Goal: Task Accomplishment & Management: Complete application form

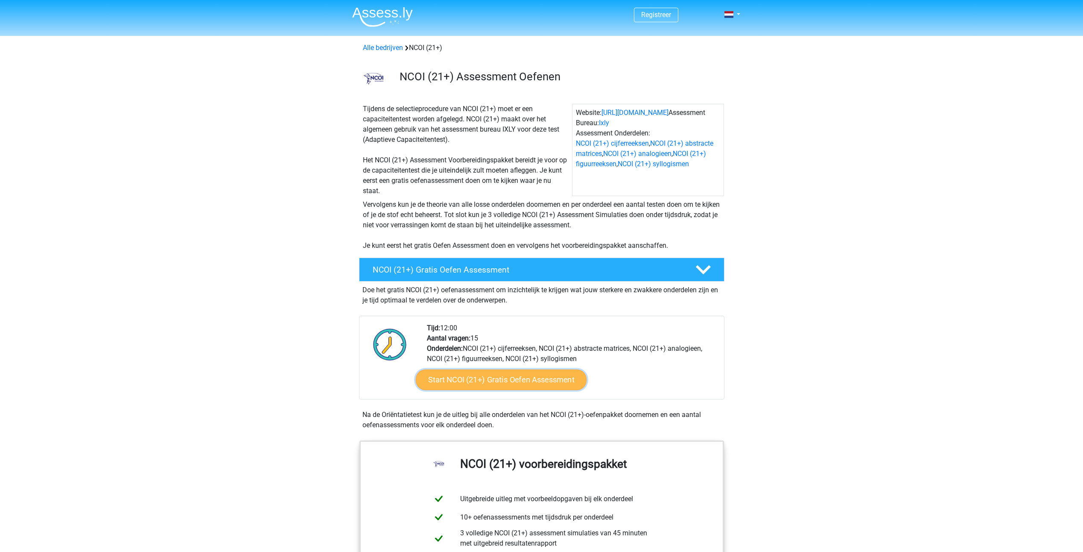
click at [470, 382] on link "Start NCOI (21+) Gratis Oefen Assessment" at bounding box center [500, 379] width 171 height 20
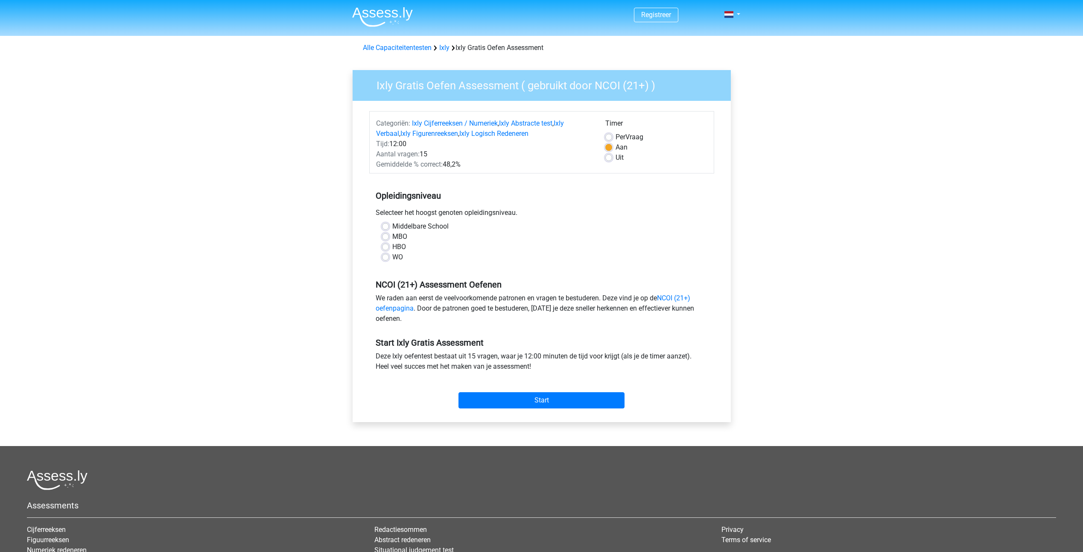
click at [392, 246] on label "HBO" at bounding box center [399, 247] width 14 height 10
click at [385, 246] on input "HBO" at bounding box center [385, 246] width 7 height 9
radio input "true"
click at [558, 399] on input "Start" at bounding box center [542, 400] width 166 height 16
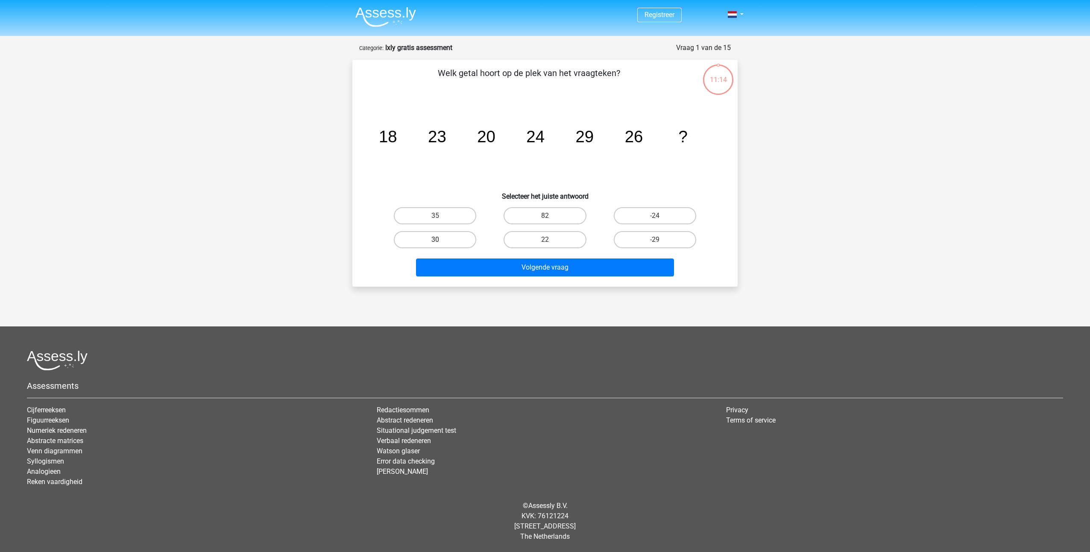
click at [454, 237] on label "30" at bounding box center [435, 239] width 82 height 17
click at [441, 240] on input "30" at bounding box center [438, 243] width 6 height 6
radio input "true"
click at [487, 265] on button "Volgende vraag" at bounding box center [545, 267] width 258 height 18
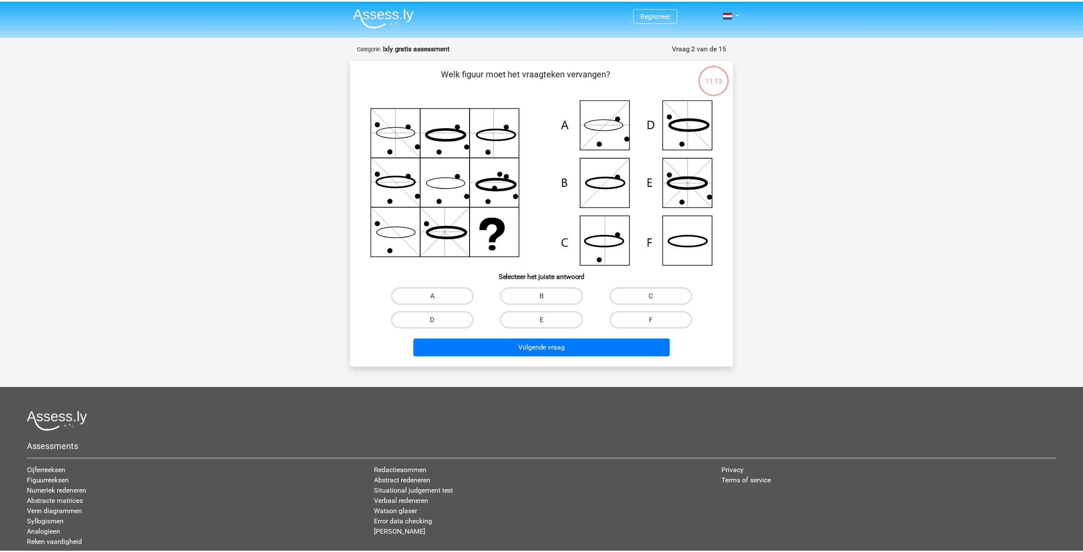
scroll to position [43, 0]
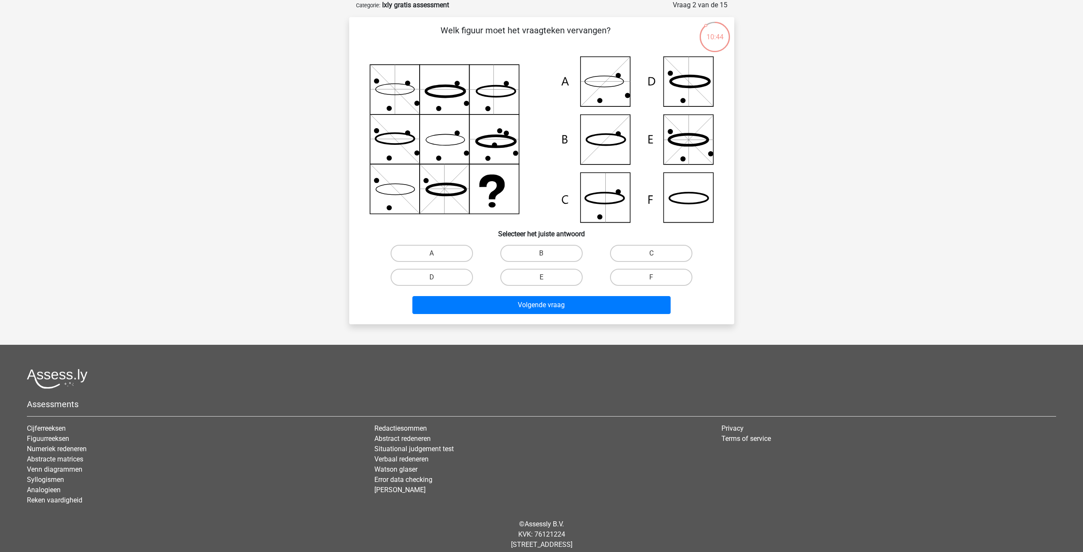
click at [604, 89] on icon at bounding box center [542, 139] width 344 height 166
click at [457, 247] on label "A" at bounding box center [432, 253] width 82 height 17
click at [437, 253] on input "A" at bounding box center [435, 256] width 6 height 6
radio input "true"
click at [520, 308] on button "Volgende vraag" at bounding box center [541, 305] width 258 height 18
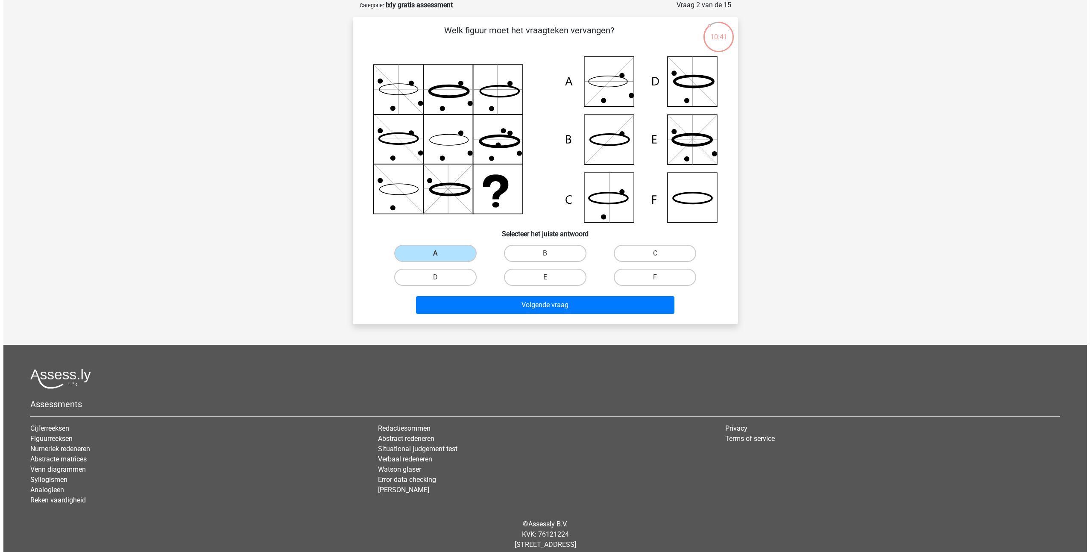
scroll to position [0, 0]
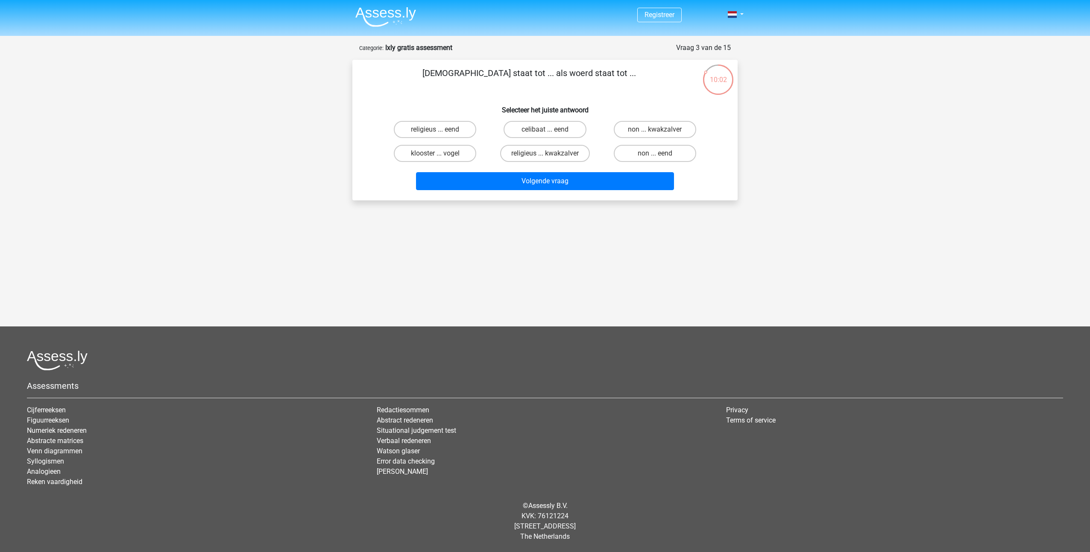
click at [440, 131] on input "religieus ... eend" at bounding box center [438, 132] width 6 height 6
radio input "true"
click at [485, 184] on button "Volgende vraag" at bounding box center [545, 181] width 258 height 18
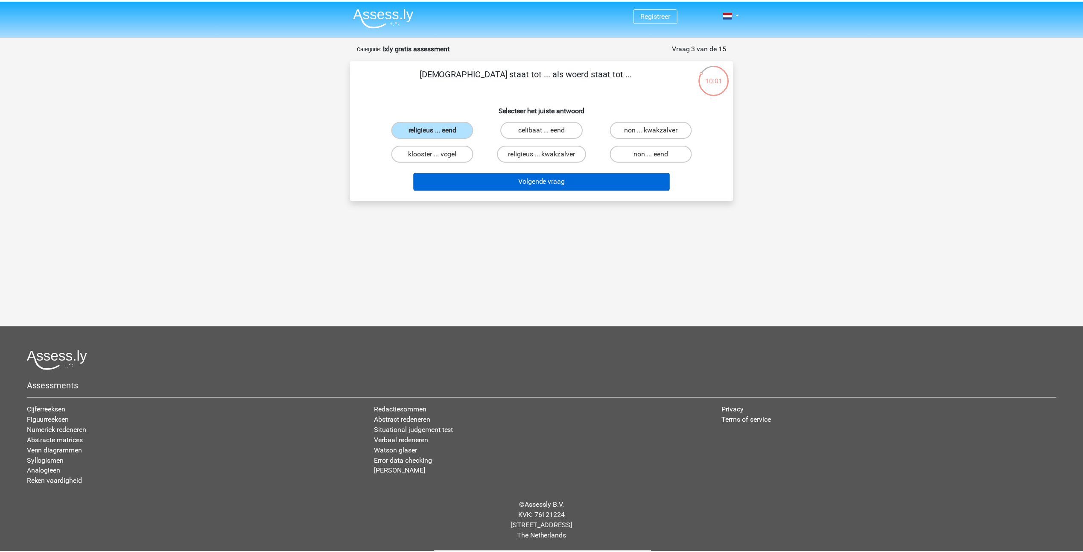
scroll to position [43, 0]
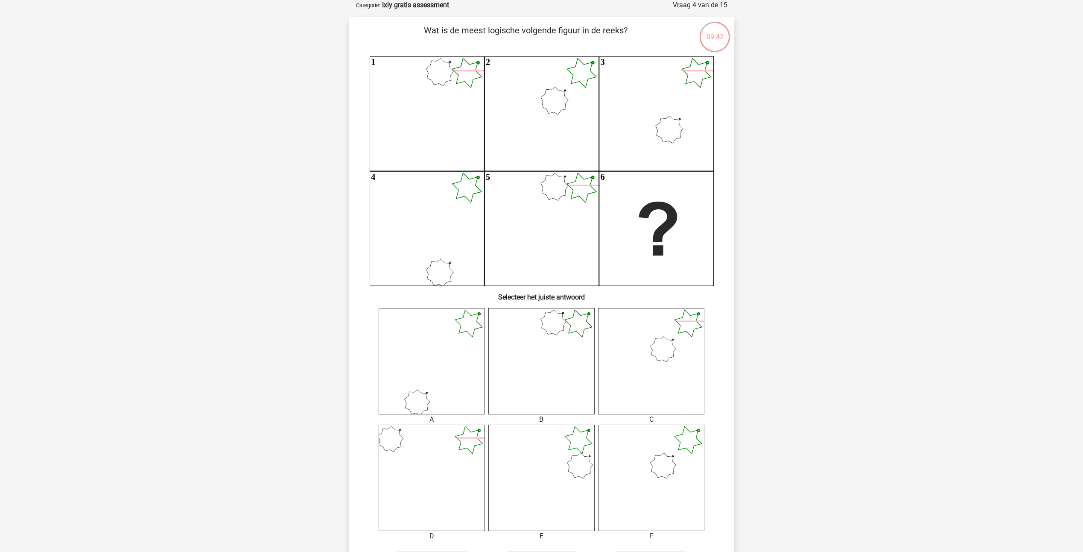
click at [639, 483] on icon at bounding box center [651, 477] width 106 height 106
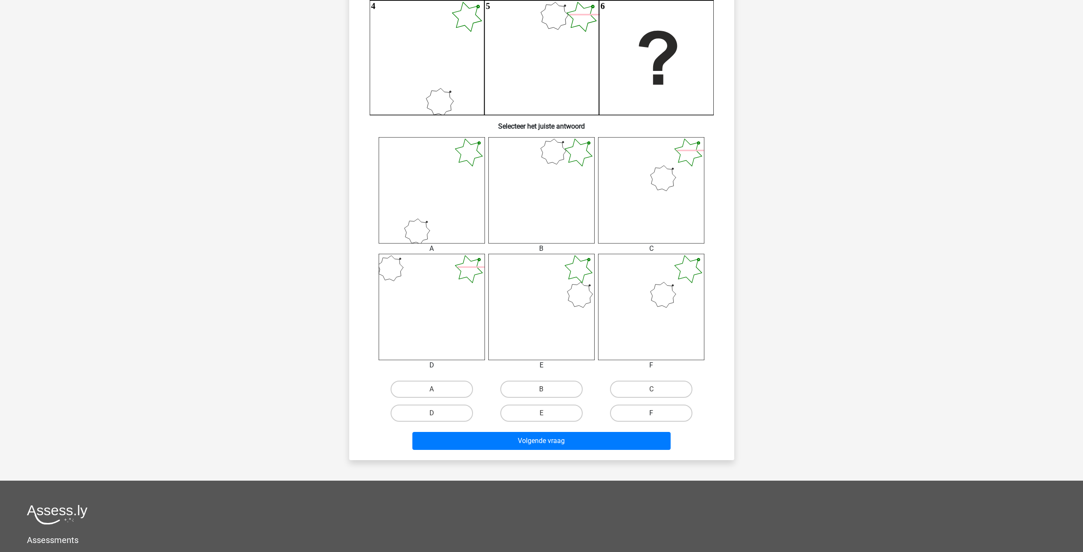
click at [658, 411] on label "F" at bounding box center [651, 412] width 82 height 17
click at [657, 413] on input "F" at bounding box center [655, 416] width 6 height 6
radio input "true"
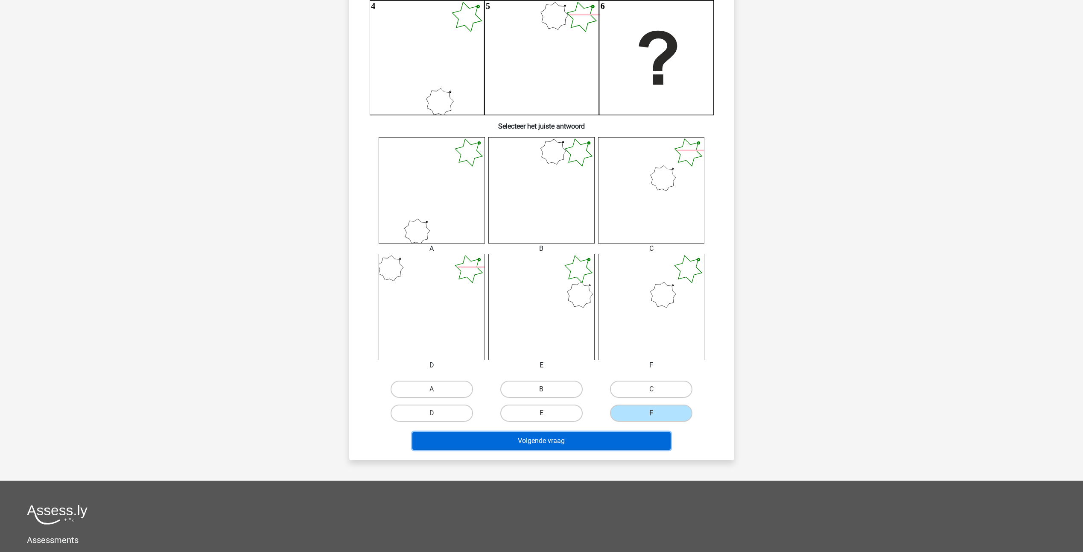
click at [611, 435] on button "Volgende vraag" at bounding box center [541, 441] width 258 height 18
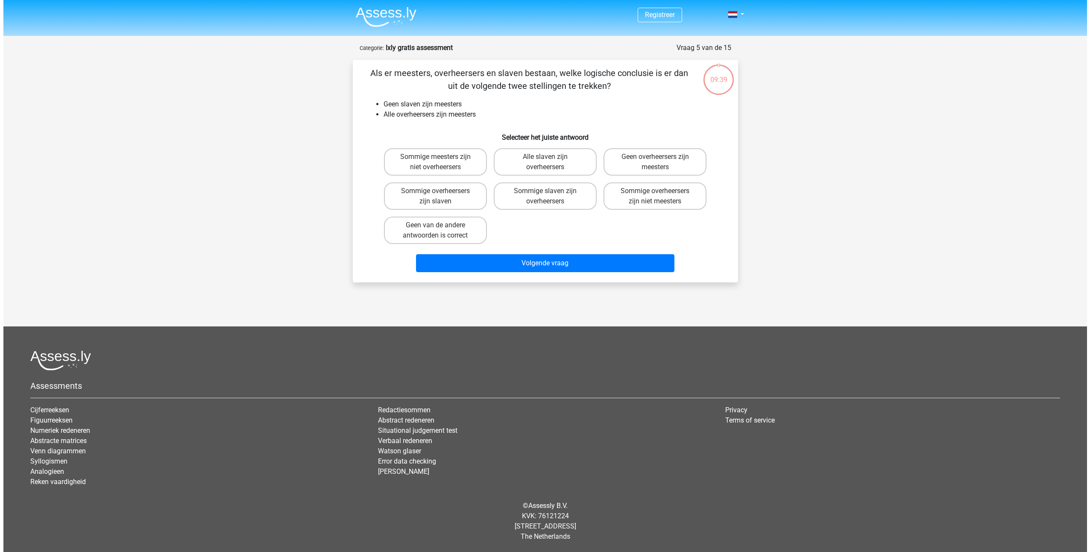
scroll to position [0, 0]
click at [411, 229] on label "Geen van de andere antwoorden is correct" at bounding box center [434, 229] width 103 height 27
click at [435, 229] on input "Geen van de andere antwoorden is correct" at bounding box center [438, 228] width 6 height 6
radio input "true"
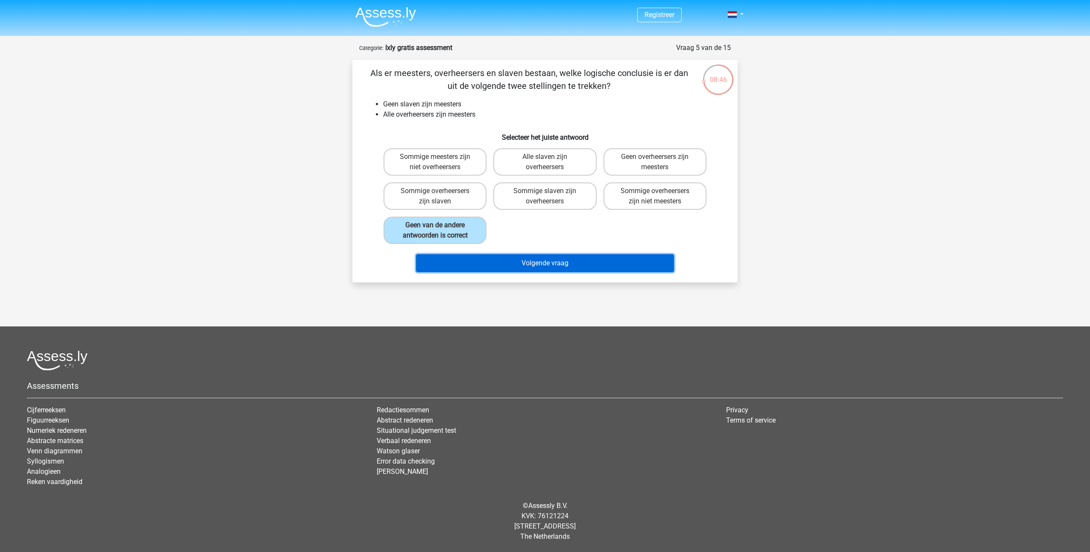
click at [516, 263] on button "Volgende vraag" at bounding box center [545, 263] width 258 height 18
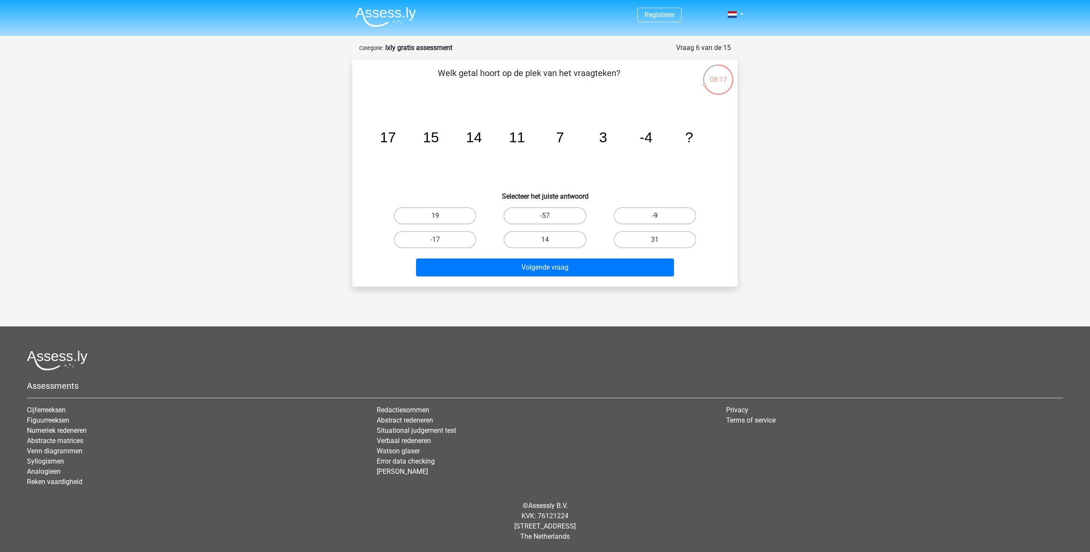
click at [664, 216] on label "-9" at bounding box center [655, 215] width 82 height 17
click at [660, 216] on input "-9" at bounding box center [658, 219] width 6 height 6
radio input "true"
click at [627, 263] on button "Volgende vraag" at bounding box center [545, 267] width 258 height 18
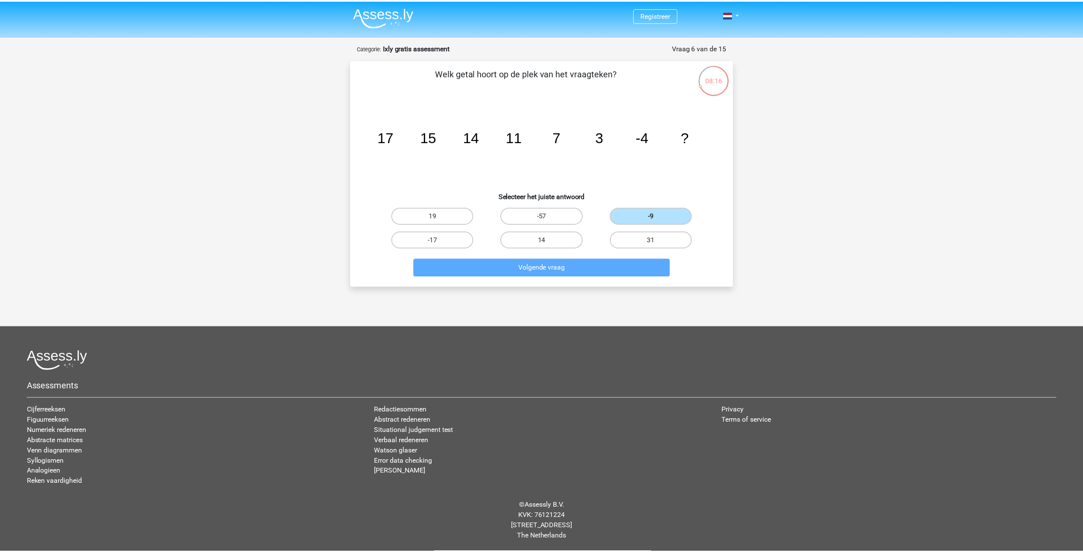
scroll to position [43, 0]
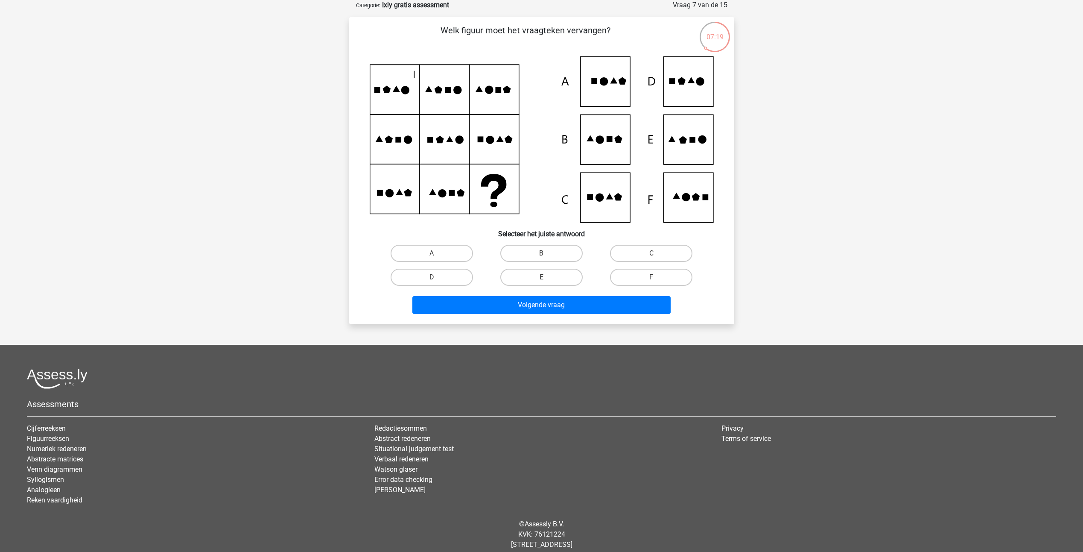
click at [602, 159] on icon at bounding box center [542, 139] width 344 height 166
click at [532, 253] on label "B" at bounding box center [541, 253] width 82 height 17
click at [541, 253] on input "B" at bounding box center [544, 256] width 6 height 6
radio input "true"
click at [548, 311] on button "Volgende vraag" at bounding box center [541, 305] width 258 height 18
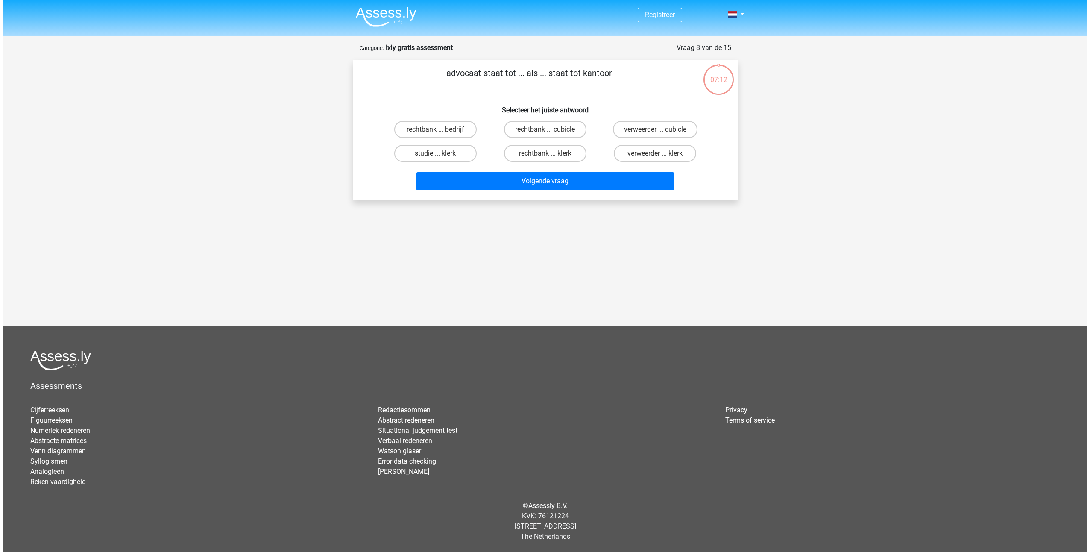
scroll to position [0, 0]
click at [447, 129] on label "rechtbank ... bedrijf" at bounding box center [435, 129] width 82 height 17
click at [441, 129] on input "rechtbank ... bedrijf" at bounding box center [438, 132] width 6 height 6
radio input "true"
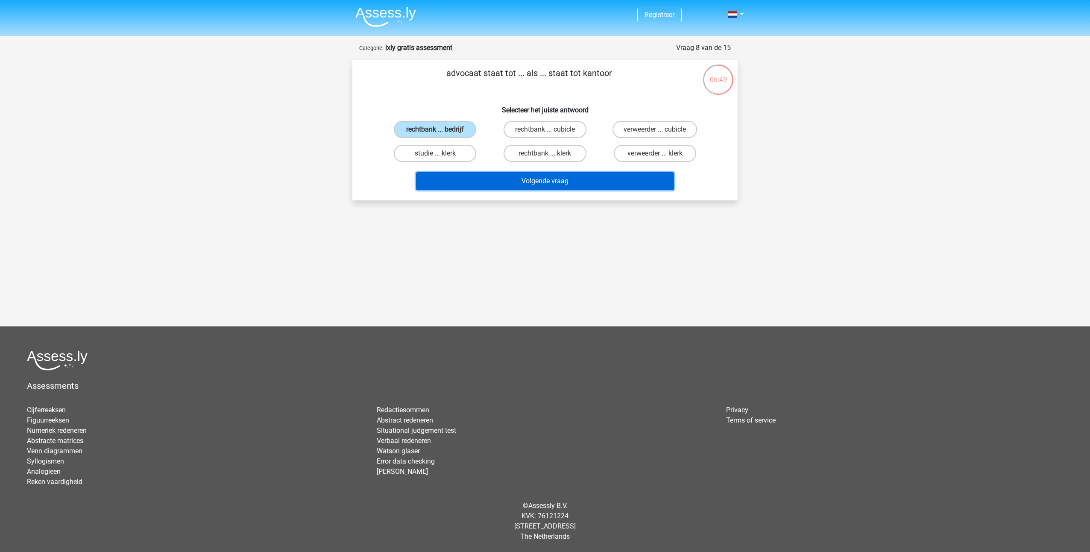
click at [546, 184] on button "Volgende vraag" at bounding box center [545, 181] width 258 height 18
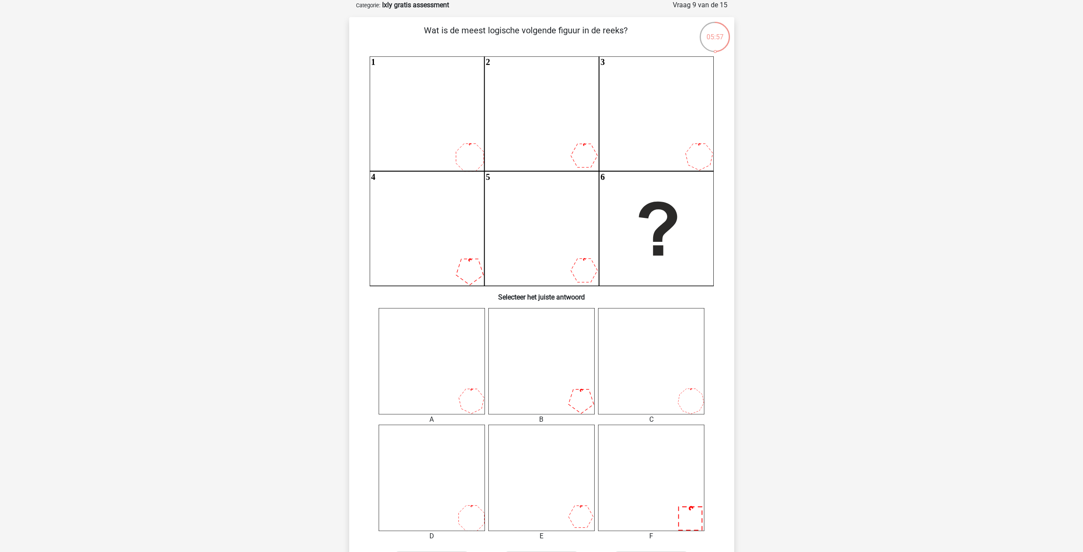
scroll to position [85, 0]
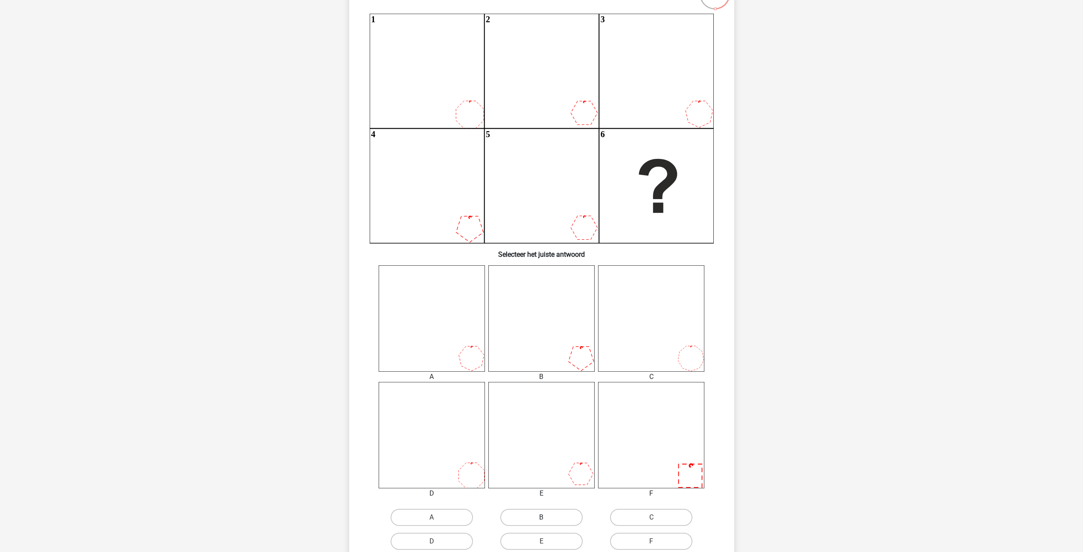
click at [537, 520] on label "B" at bounding box center [541, 517] width 82 height 17
click at [541, 520] on input "B" at bounding box center [544, 520] width 6 height 6
radio input "true"
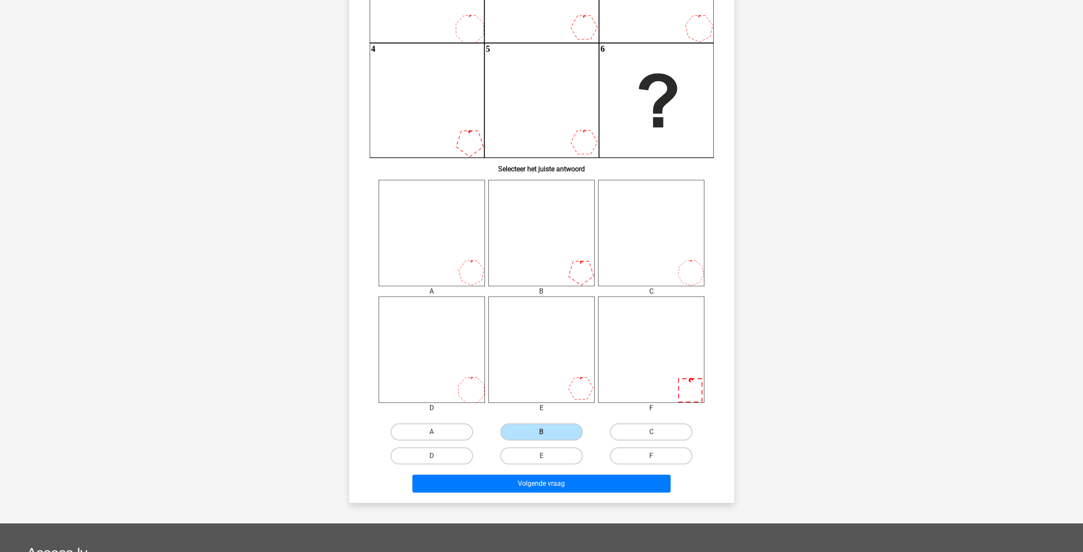
scroll to position [128, 0]
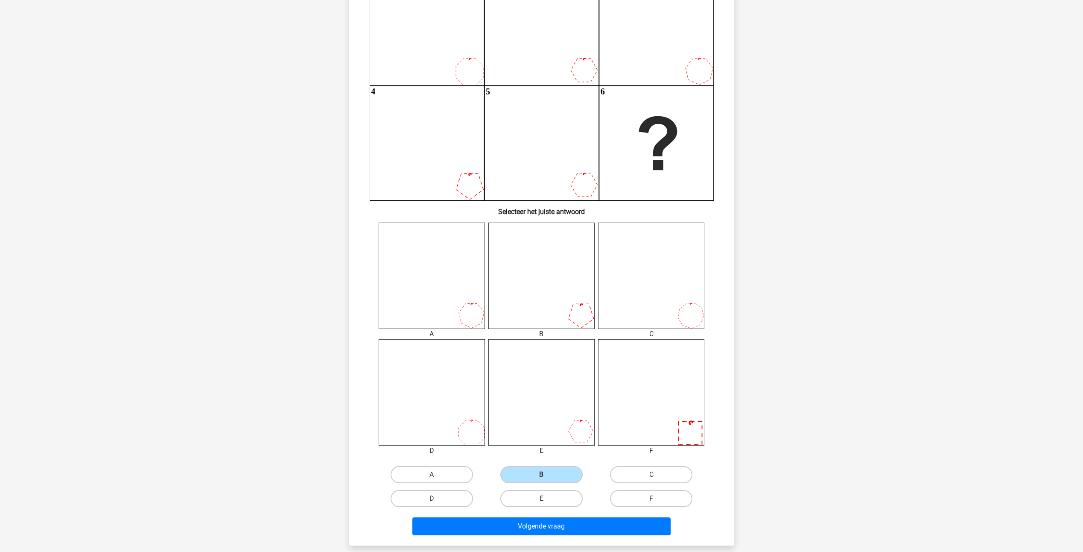
click at [542, 503] on input "E" at bounding box center [544, 501] width 6 height 6
radio input "true"
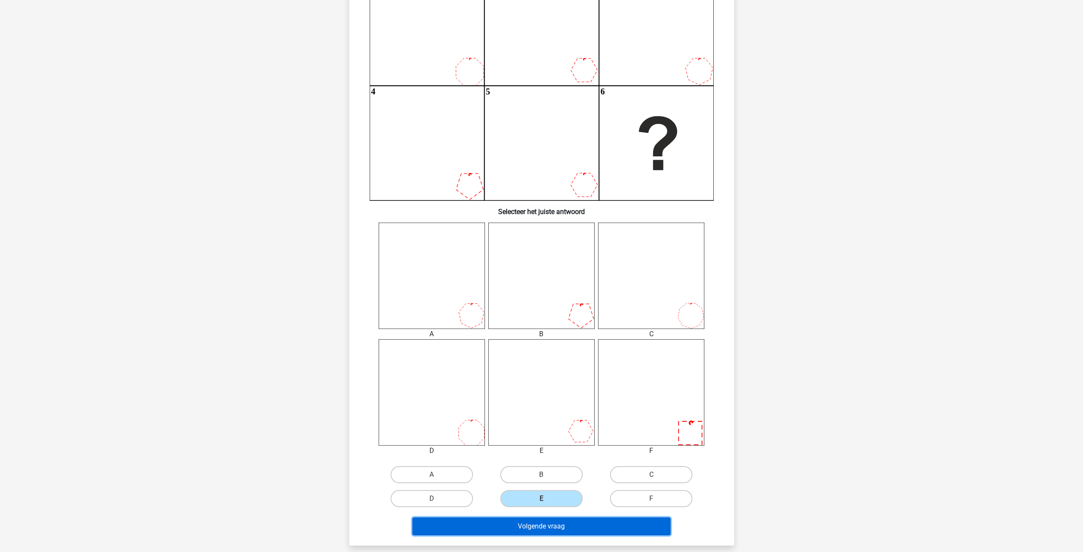
click at [551, 526] on button "Volgende vraag" at bounding box center [541, 526] width 258 height 18
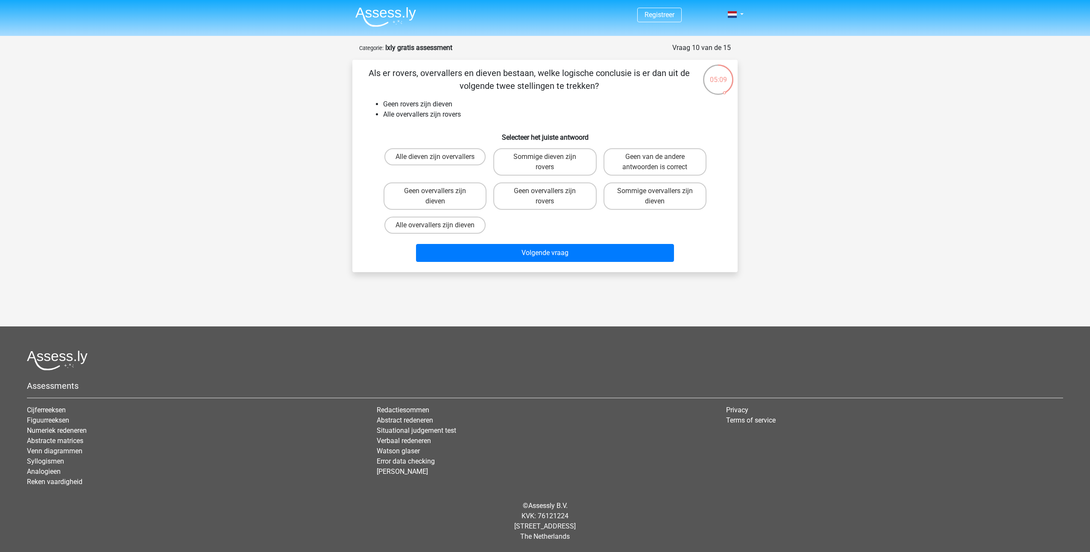
click at [435, 226] on input "Alle overvallers zijn dieven" at bounding box center [438, 228] width 6 height 6
radio input "true"
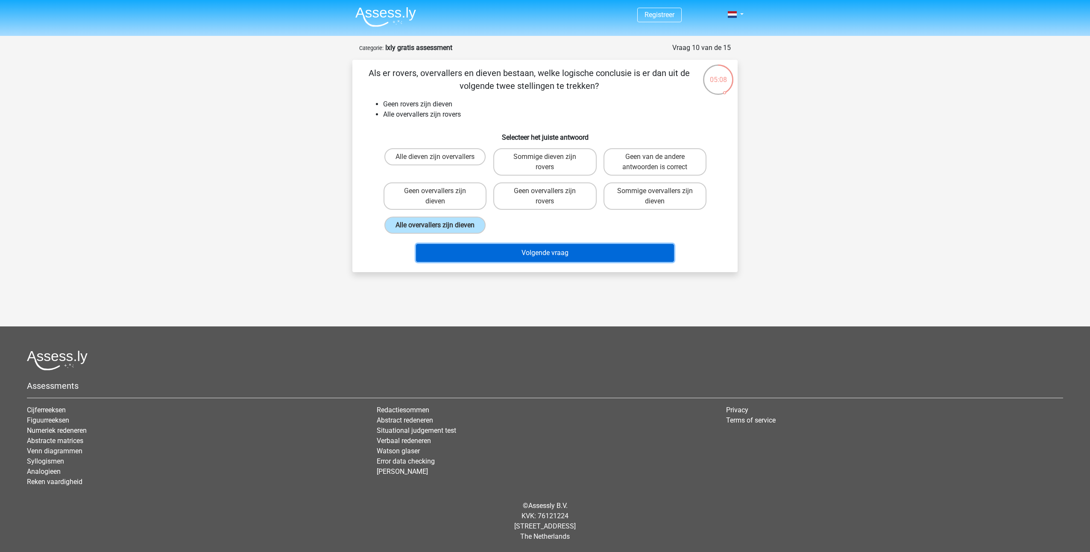
click at [499, 256] on button "Volgende vraag" at bounding box center [545, 253] width 258 height 18
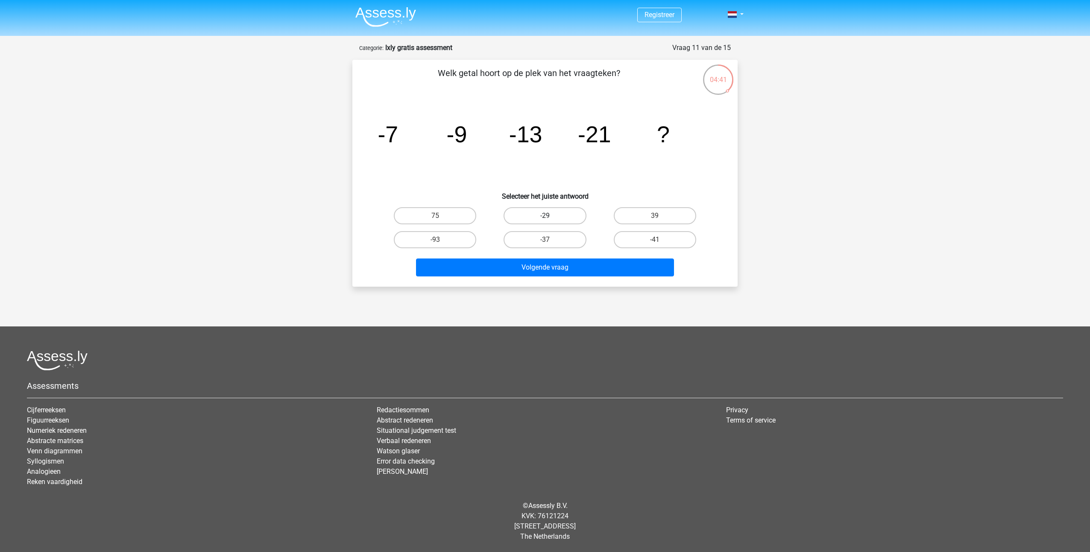
click at [523, 218] on label "-29" at bounding box center [544, 215] width 82 height 17
click at [545, 218] on input "-29" at bounding box center [548, 219] width 6 height 6
radio input "true"
click at [512, 264] on button "Volgende vraag" at bounding box center [545, 267] width 258 height 18
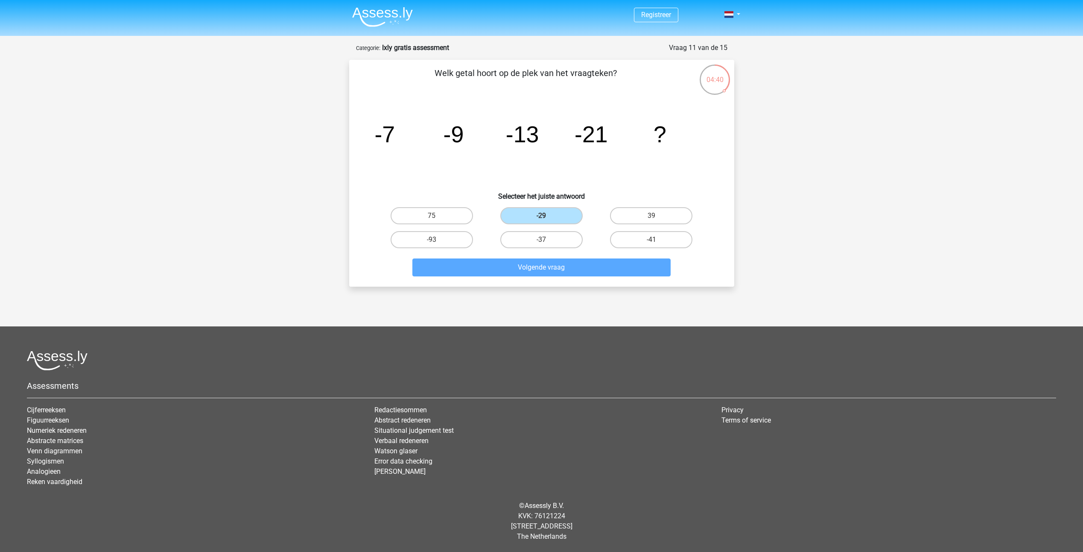
scroll to position [43, 0]
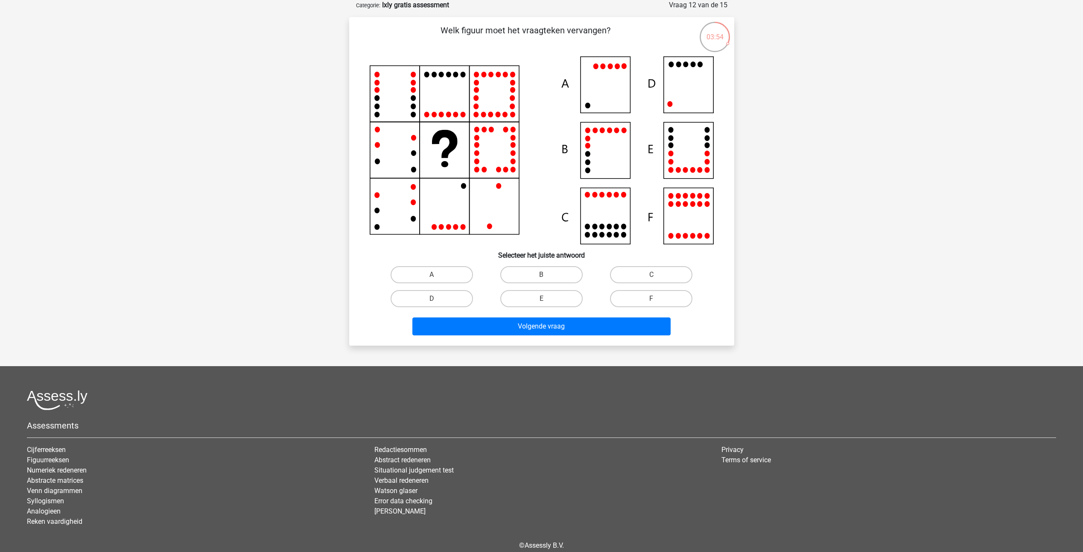
click at [653, 279] on input "C" at bounding box center [655, 278] width 6 height 6
radio input "true"
click at [551, 327] on button "Volgende vraag" at bounding box center [541, 326] width 258 height 18
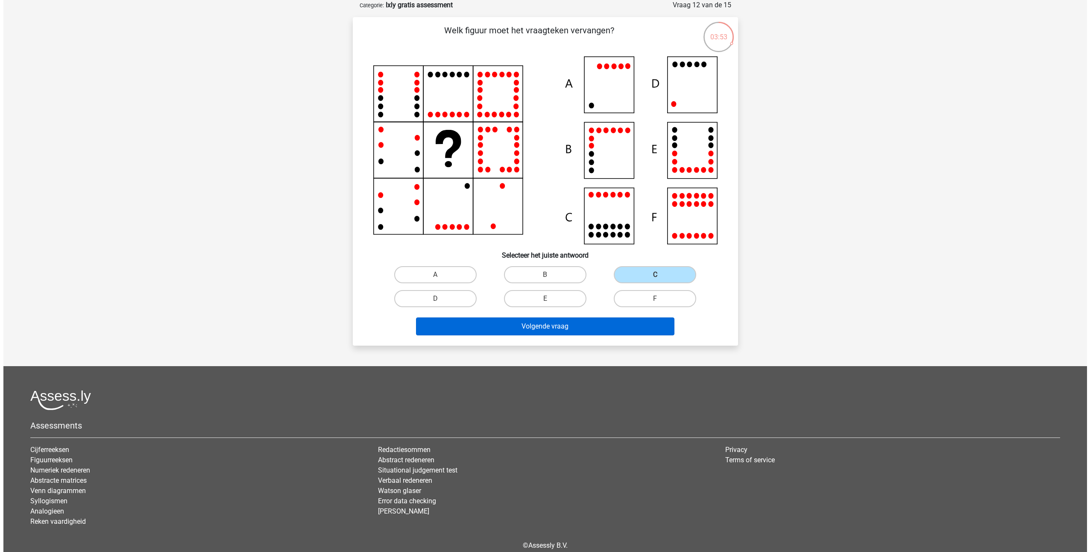
scroll to position [0, 0]
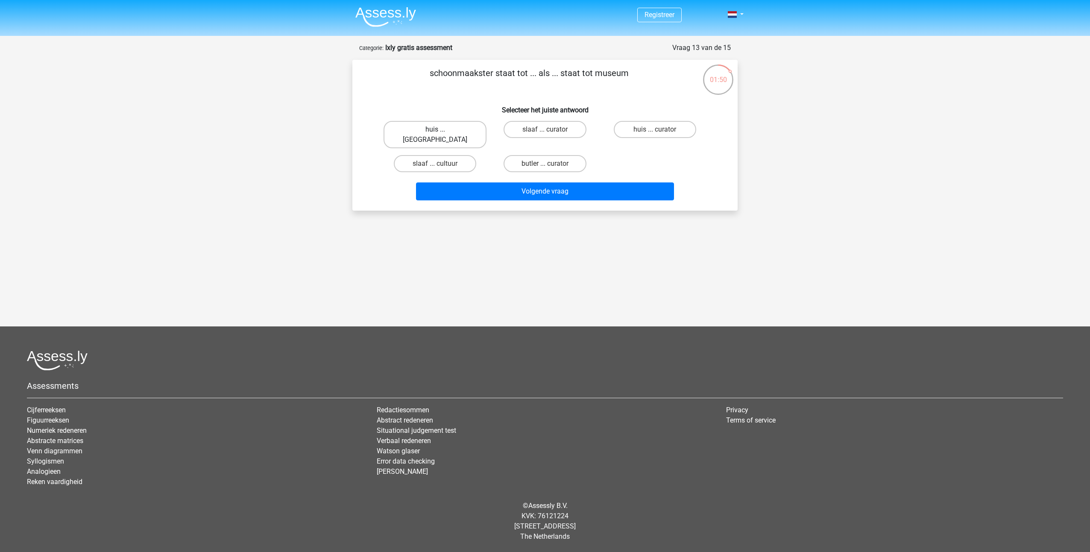
click at [449, 130] on label "huis ... louvre" at bounding box center [434, 134] width 103 height 27
click at [441, 130] on input "huis ... louvre" at bounding box center [438, 132] width 6 height 6
radio input "true"
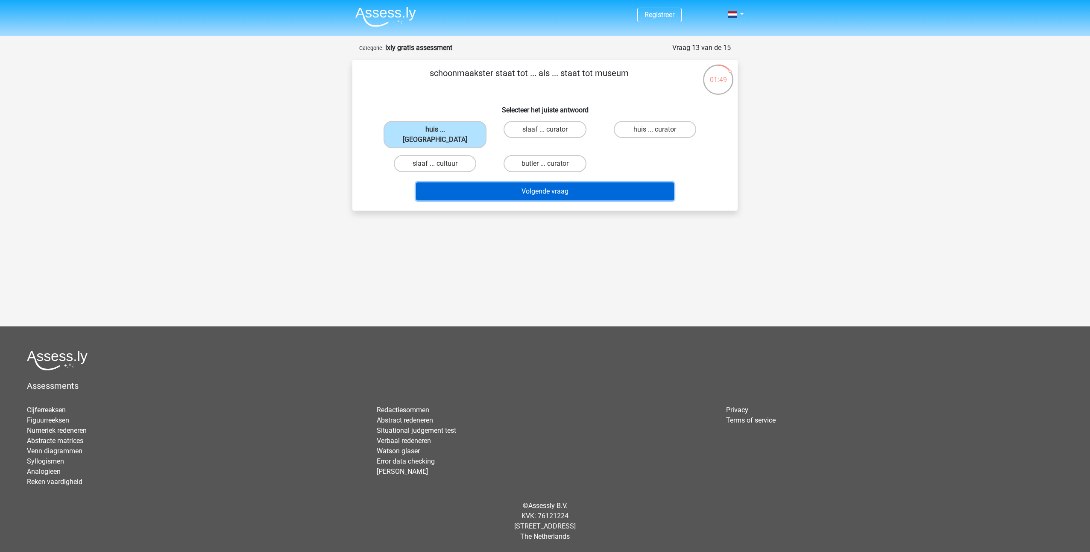
click at [521, 182] on button "Volgende vraag" at bounding box center [545, 191] width 258 height 18
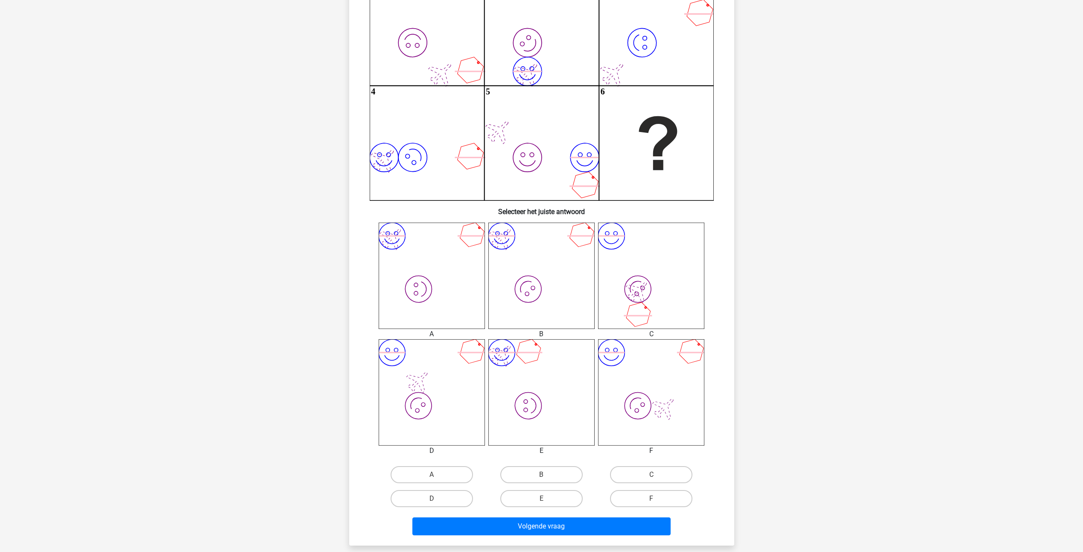
scroll to position [85, 0]
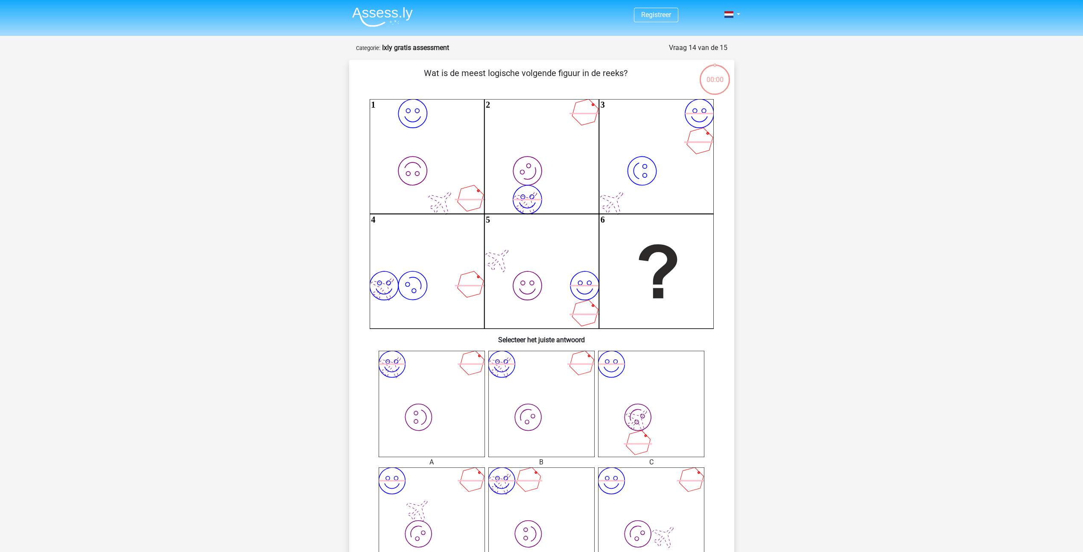
scroll to position [85, 0]
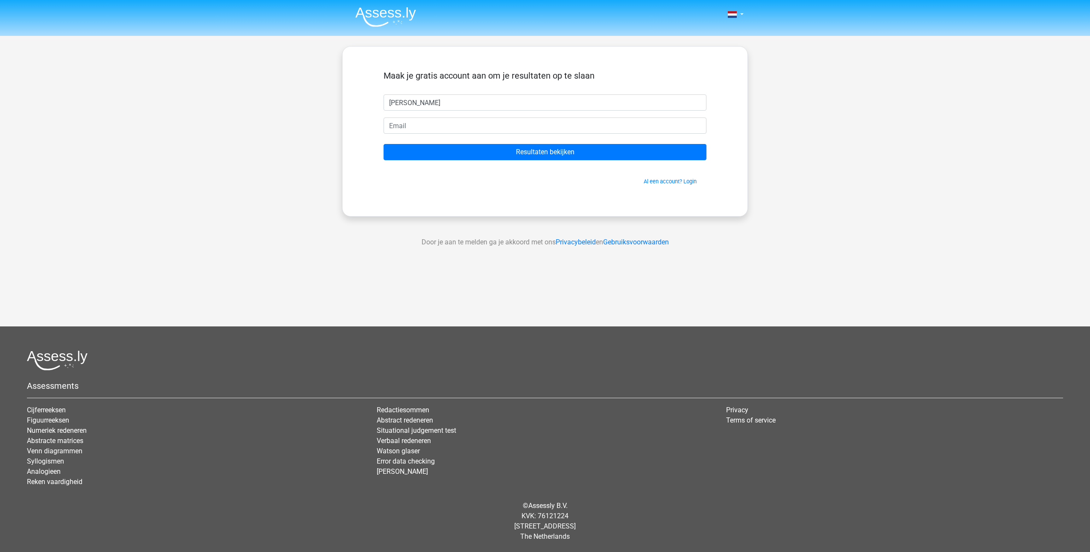
type input "[PERSON_NAME]"
click at [640, 130] on input "email" at bounding box center [544, 125] width 323 height 16
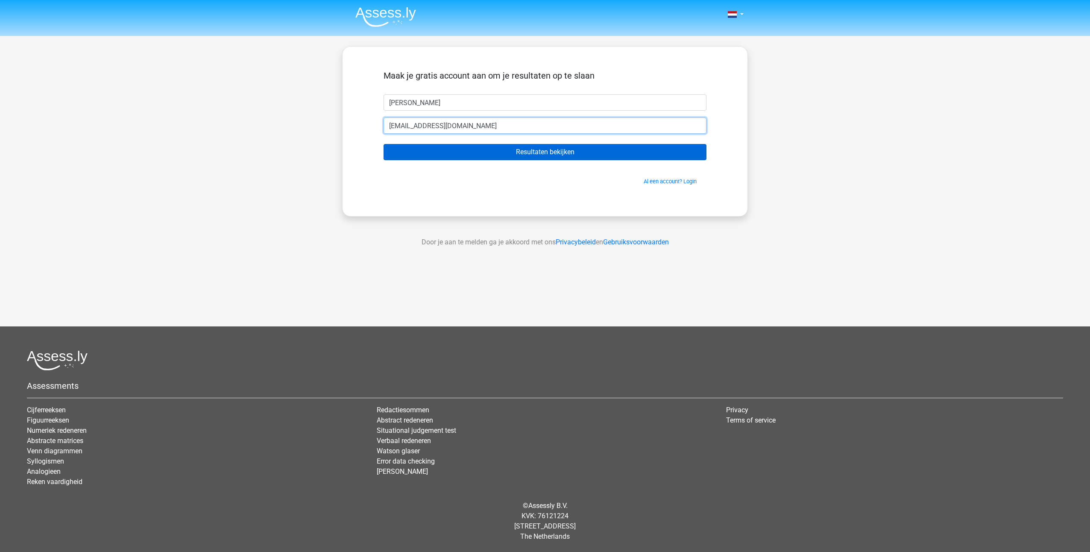
type input "[EMAIL_ADDRESS][DOMAIN_NAME]"
click at [589, 152] on input "Resultaten bekijken" at bounding box center [544, 152] width 323 height 16
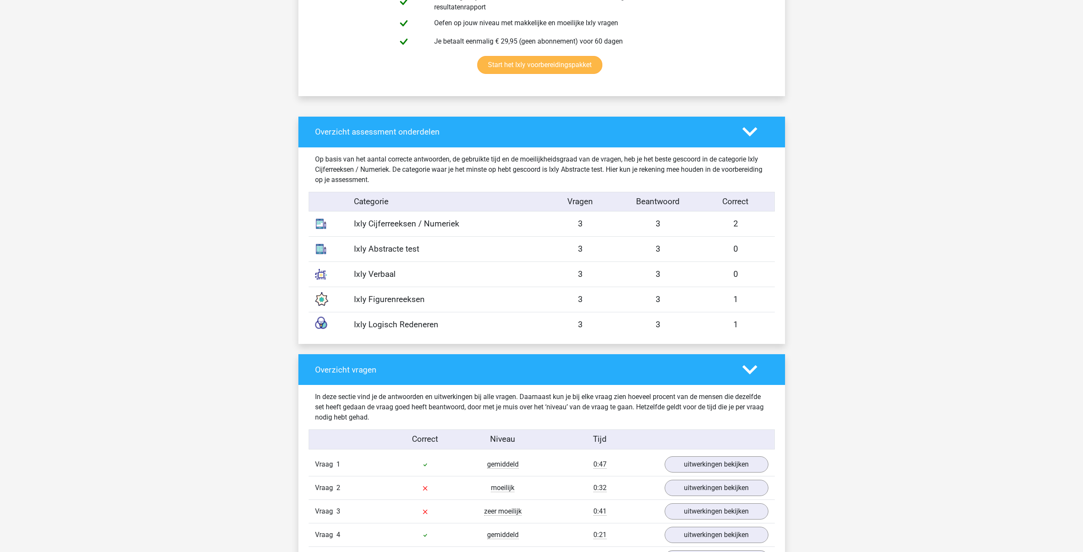
scroll to position [726, 0]
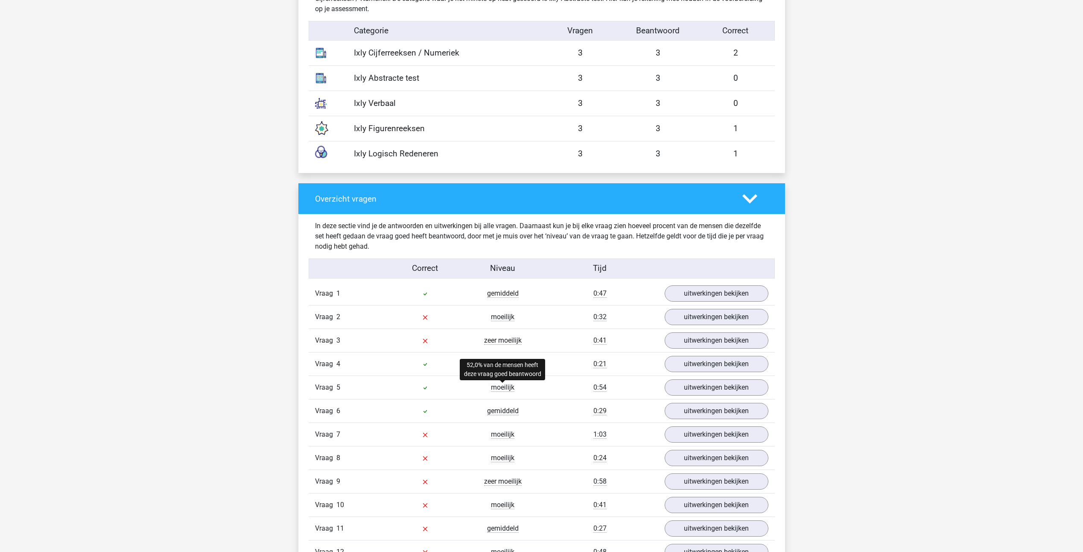
click at [491, 384] on span "moeilijk" at bounding box center [502, 387] width 23 height 9
click at [728, 389] on link "uitwerkingen bekijken" at bounding box center [716, 387] width 119 height 19
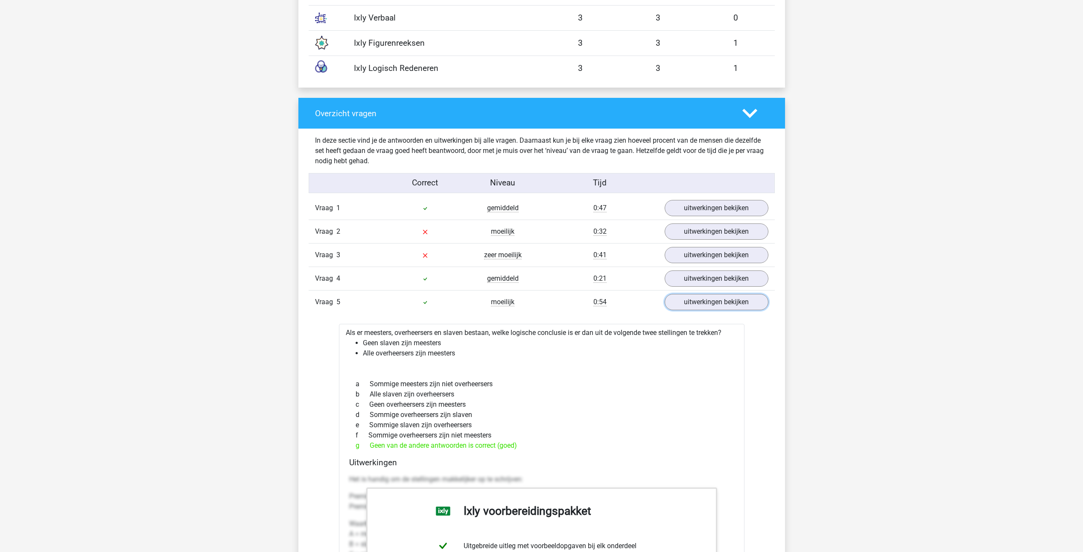
scroll to position [854, 0]
